Goal: Task Accomplishment & Management: Use online tool/utility

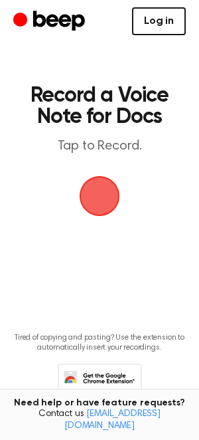
click at [159, 23] on link "Log in" at bounding box center [159, 21] width 54 height 28
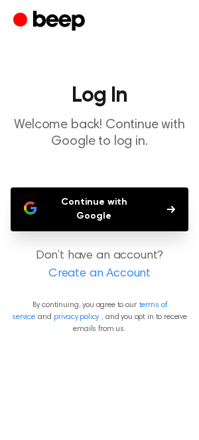
click at [88, 211] on button "Continue with Google" at bounding box center [100, 209] width 178 height 44
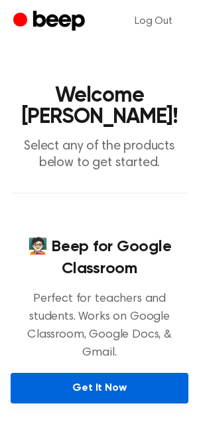
click at [93, 373] on link "Get It Now" at bounding box center [100, 388] width 178 height 31
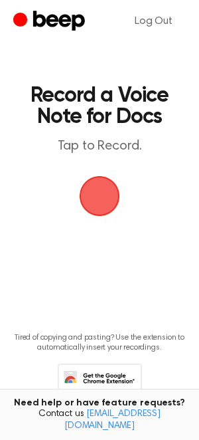
click at [104, 195] on span "button" at bounding box center [99, 195] width 57 height 57
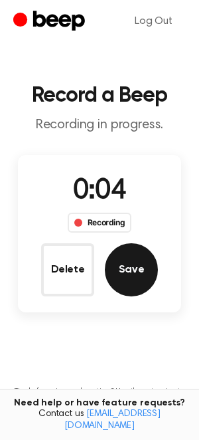
click at [140, 276] on button "Save" at bounding box center [131, 269] width 53 height 53
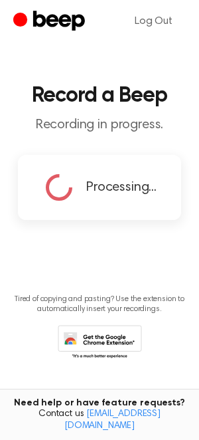
click at [108, 337] on icon at bounding box center [100, 343] width 84 height 37
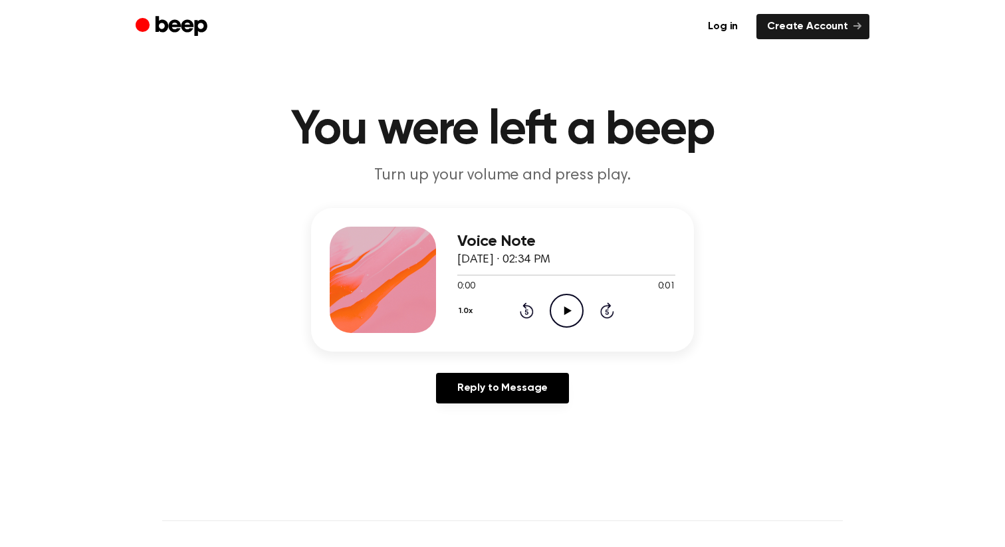
click at [566, 311] on icon at bounding box center [567, 310] width 7 height 9
